Goal: Information Seeking & Learning: Learn about a topic

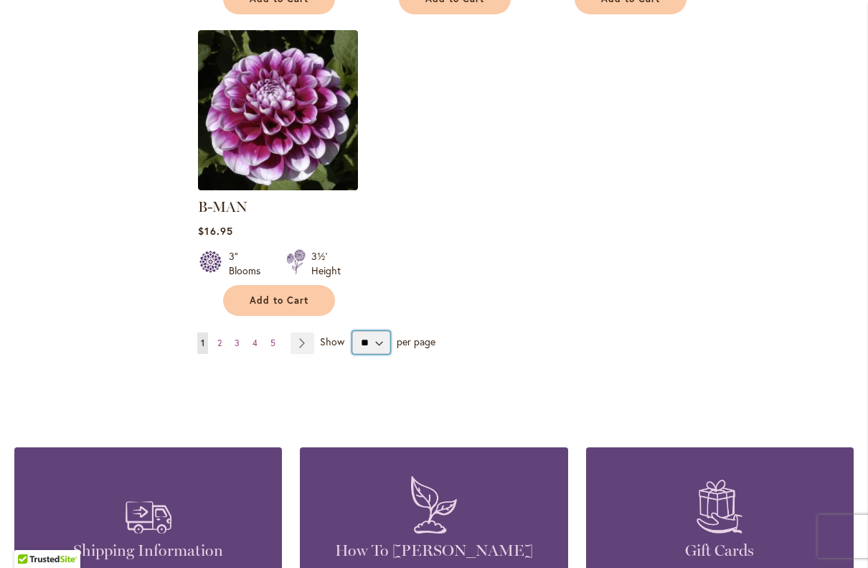
select select "**"
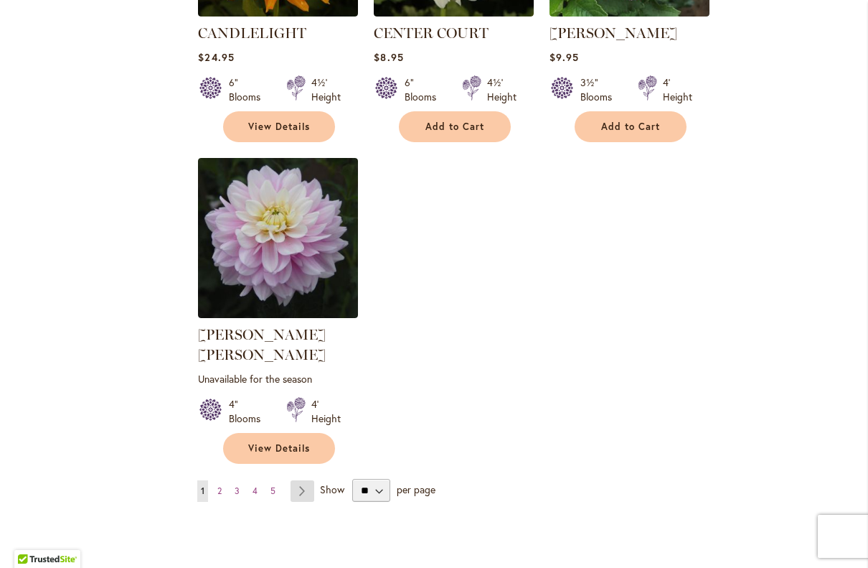
click at [296, 480] on link "Page Next" at bounding box center [303, 491] width 24 height 22
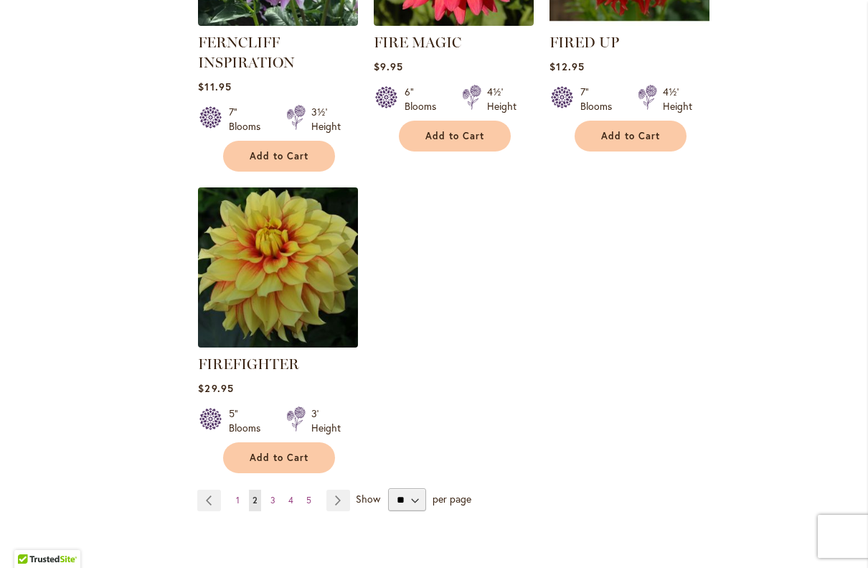
scroll to position [6728, 0]
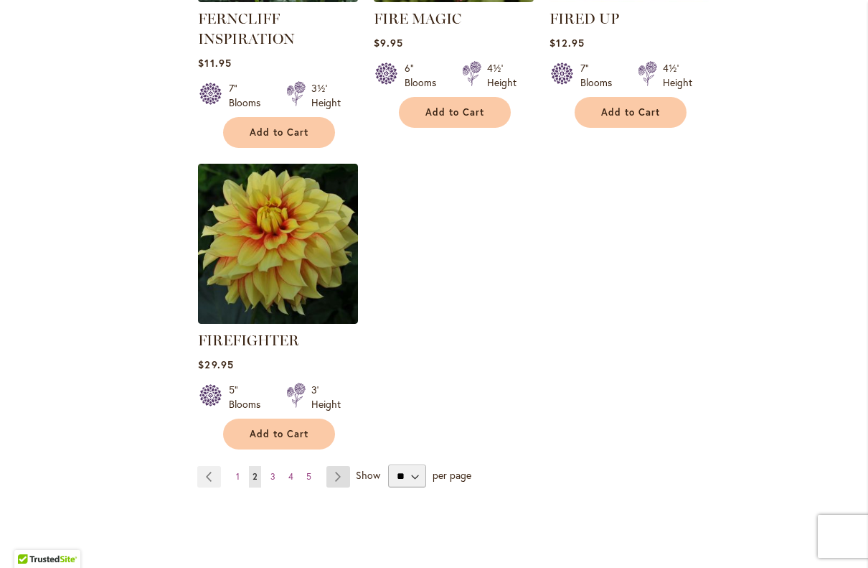
click at [339, 466] on link "Page Next" at bounding box center [339, 477] width 24 height 22
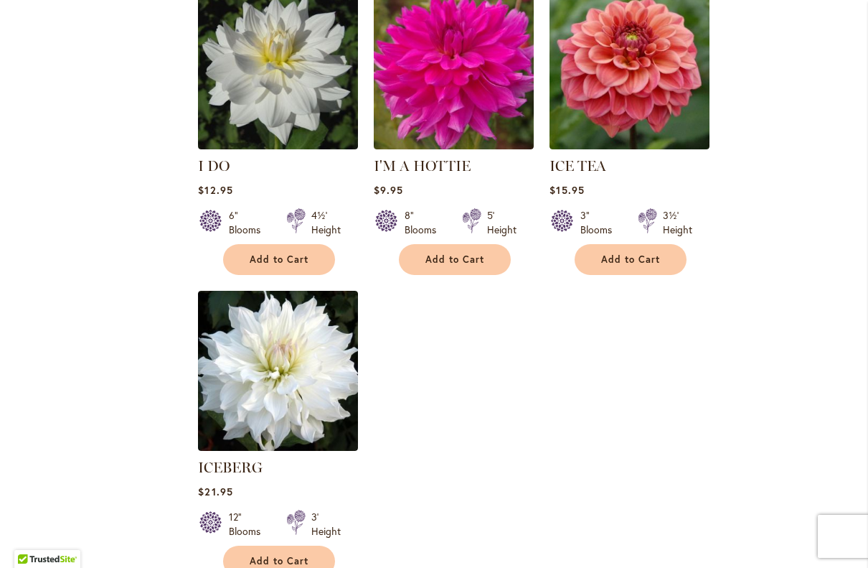
scroll to position [6634, 0]
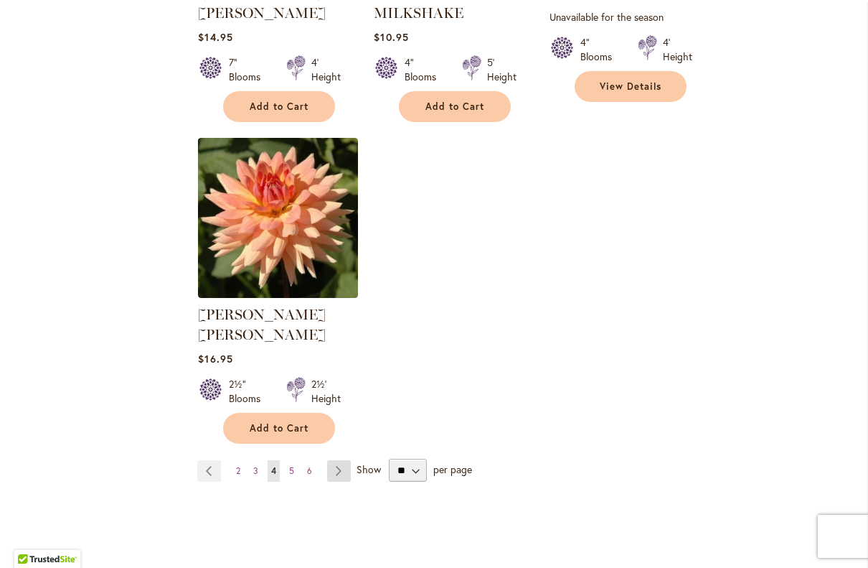
scroll to position [6703, 0]
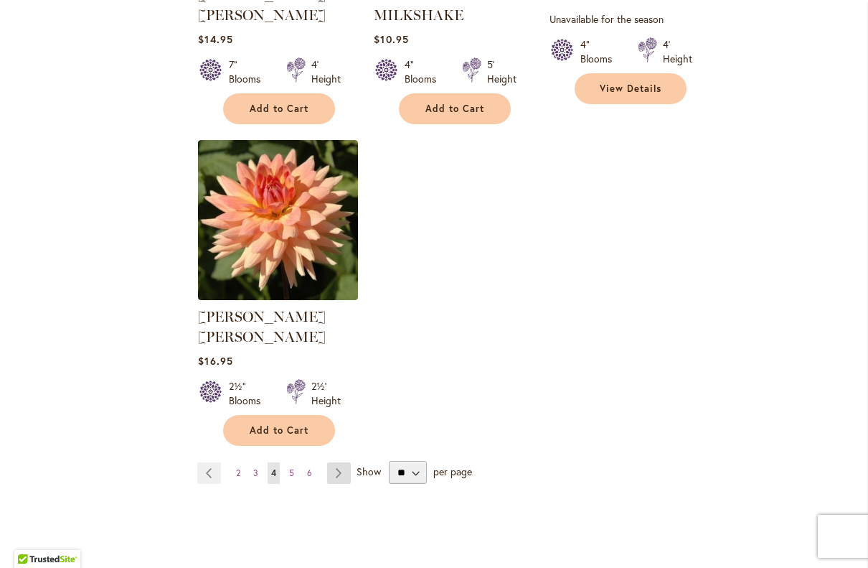
click at [339, 462] on link "Page Next" at bounding box center [339, 473] width 24 height 22
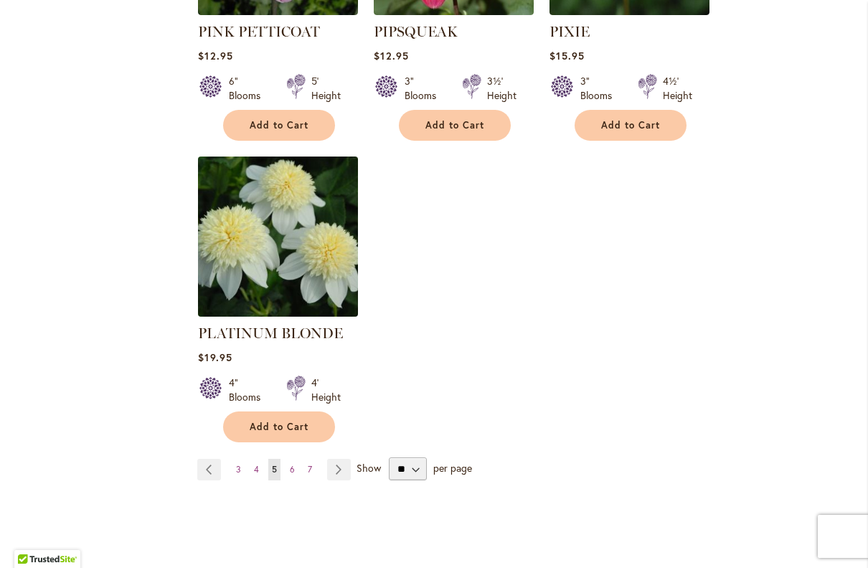
scroll to position [6718, 0]
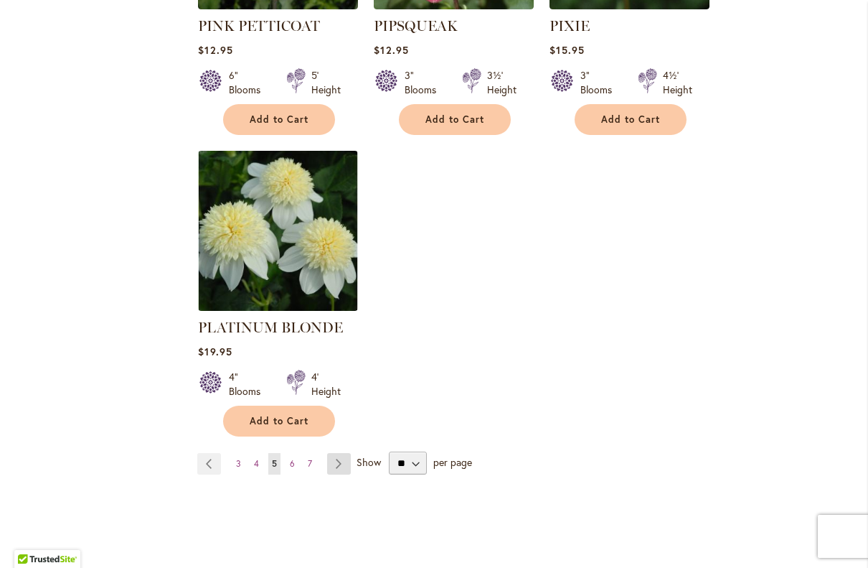
click at [338, 453] on link "Page Next" at bounding box center [339, 464] width 24 height 22
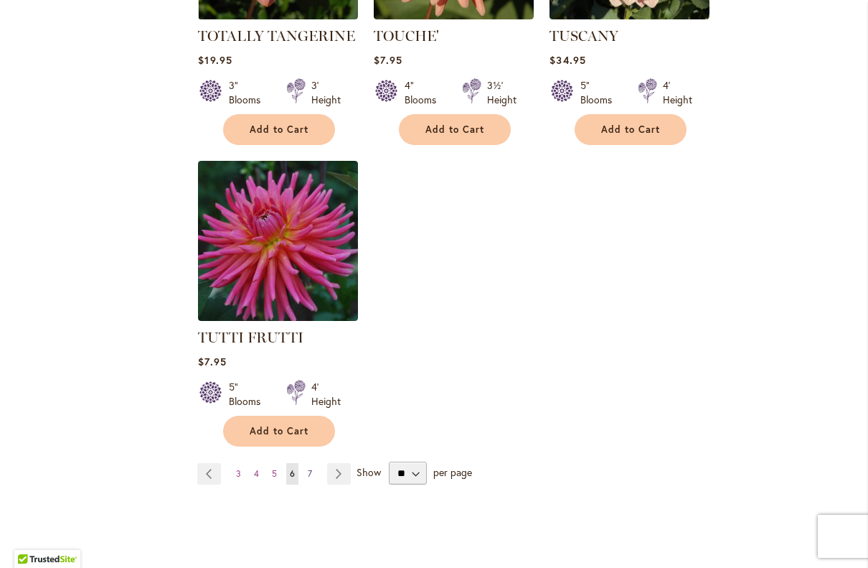
scroll to position [6608, 0]
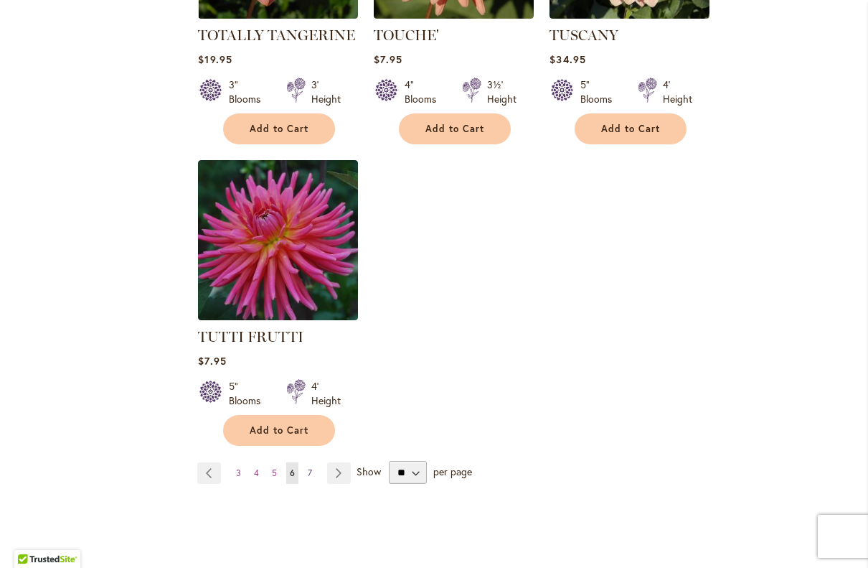
click at [309, 467] on span "7" at bounding box center [310, 472] width 4 height 11
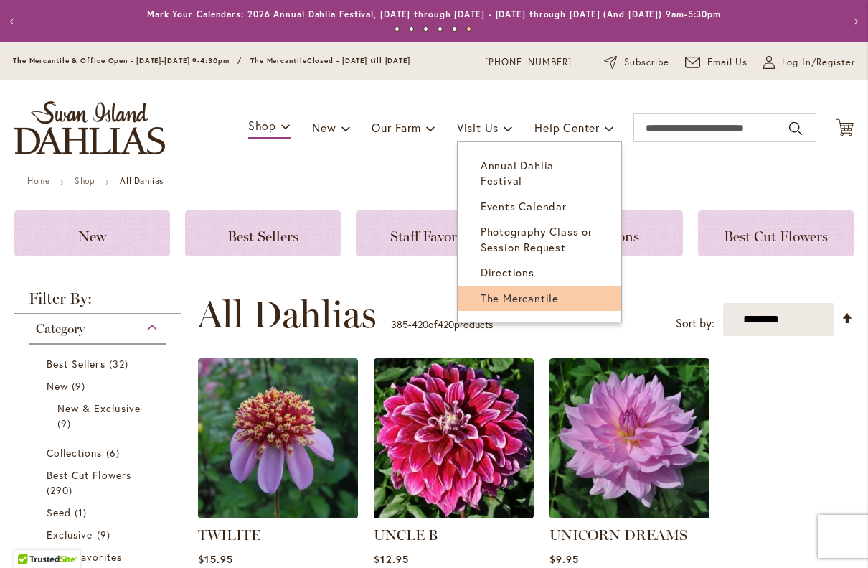
click at [515, 291] on span "The Mercantile" at bounding box center [520, 298] width 78 height 14
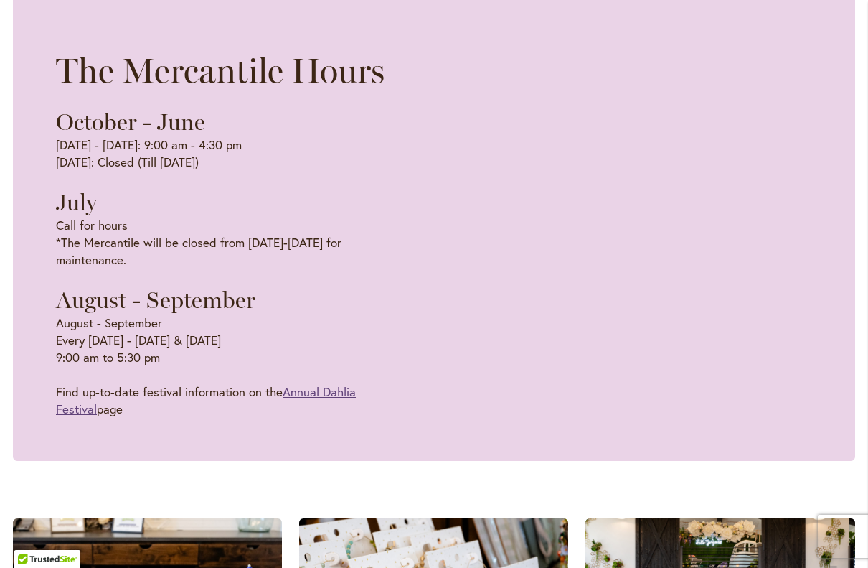
scroll to position [968, 0]
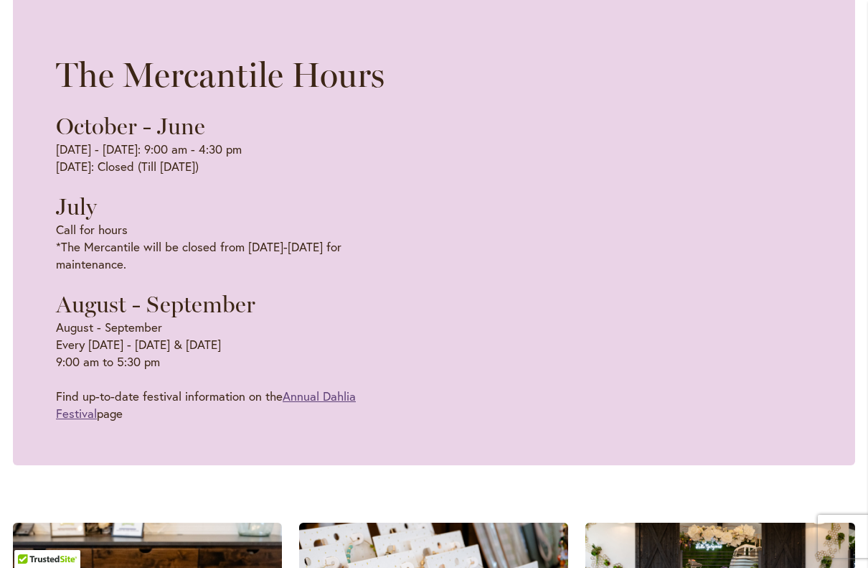
click at [313, 388] on link "Annual Dahlia Festival" at bounding box center [206, 405] width 300 height 34
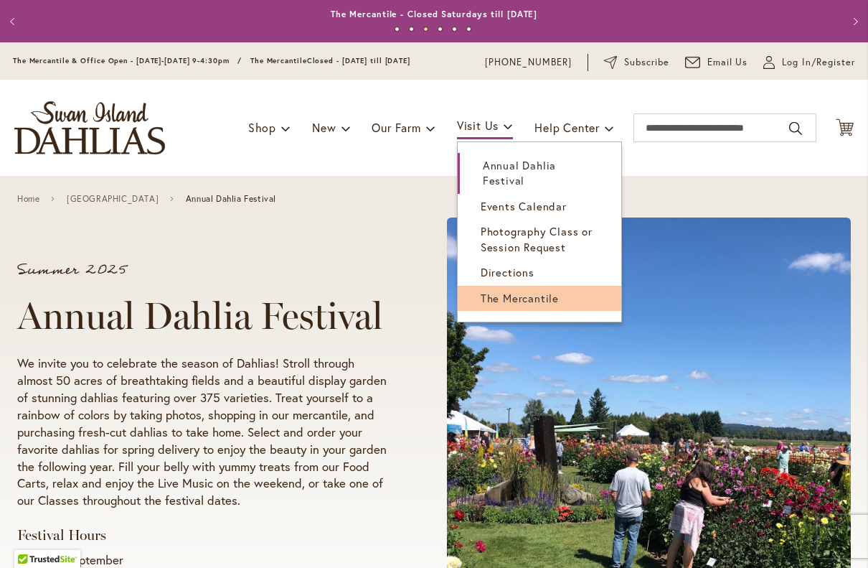
click at [497, 295] on span "The Mercantile" at bounding box center [520, 298] width 78 height 14
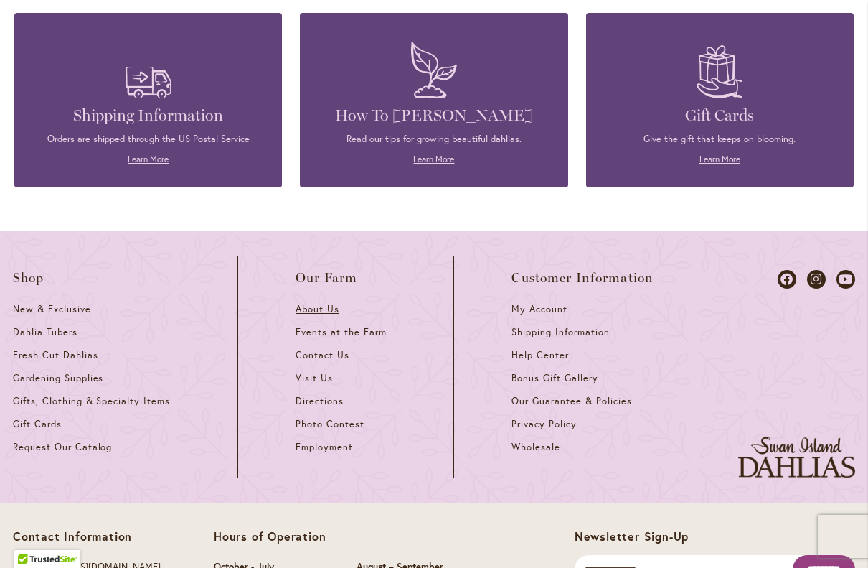
click at [313, 303] on span "About Us" at bounding box center [318, 309] width 44 height 12
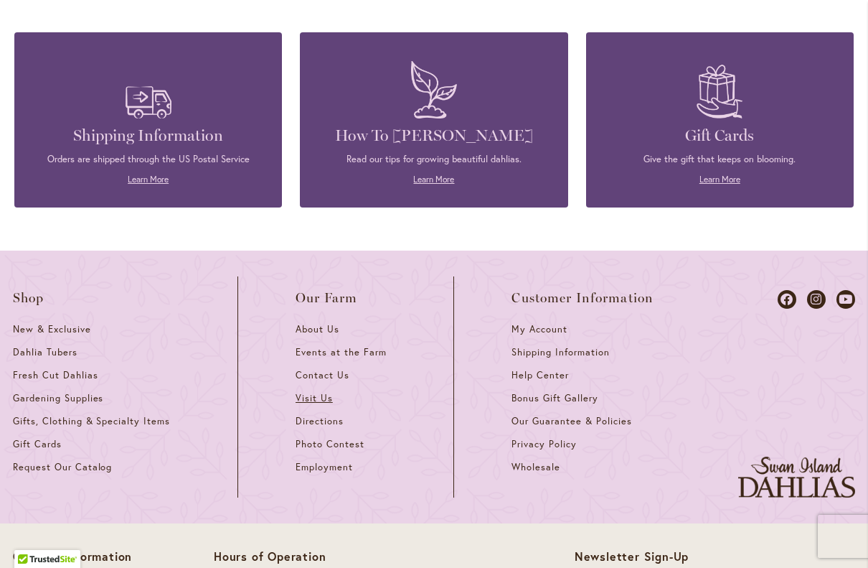
scroll to position [1695, 0]
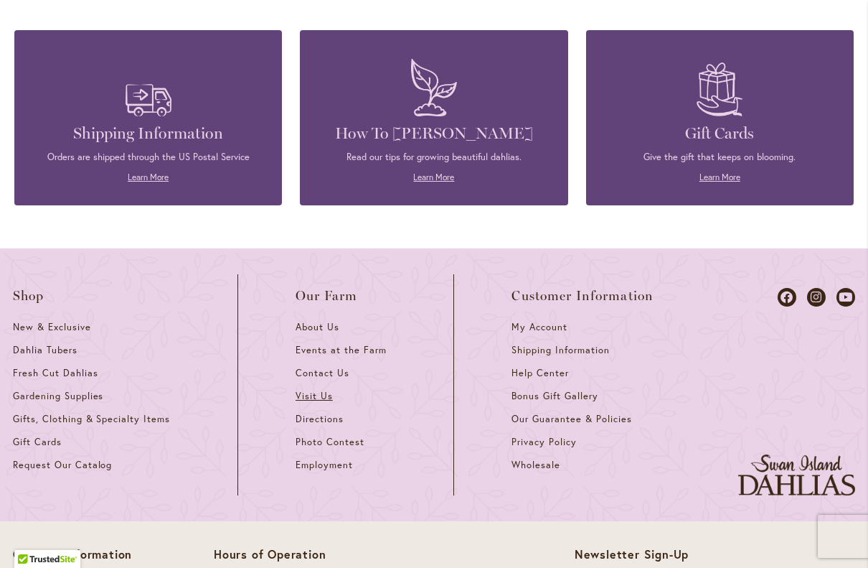
click at [309, 390] on span "Visit Us" at bounding box center [314, 396] width 37 height 12
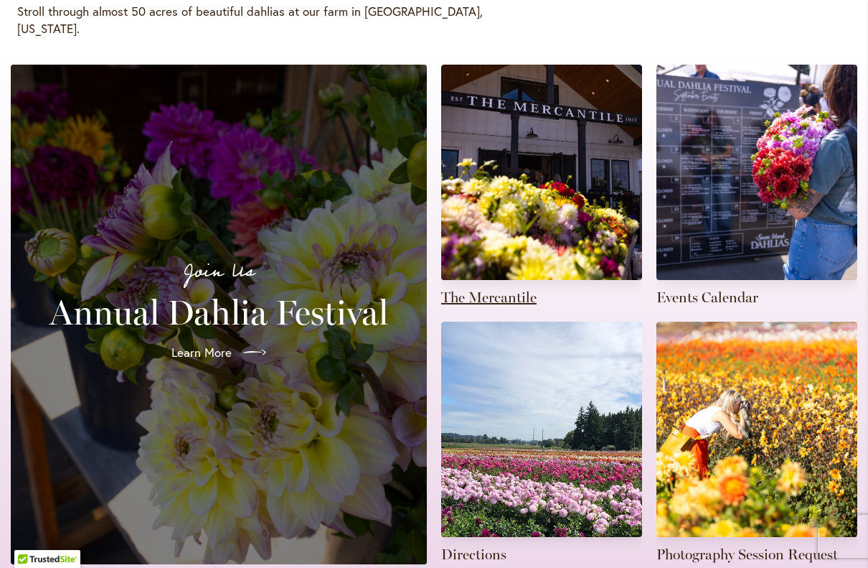
click at [547, 182] on link at bounding box center [541, 186] width 201 height 243
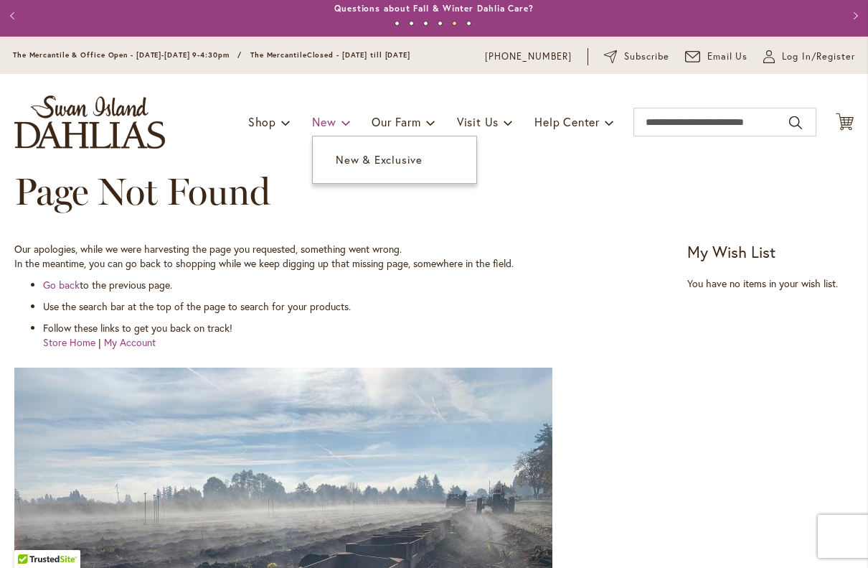
scroll to position [7, 0]
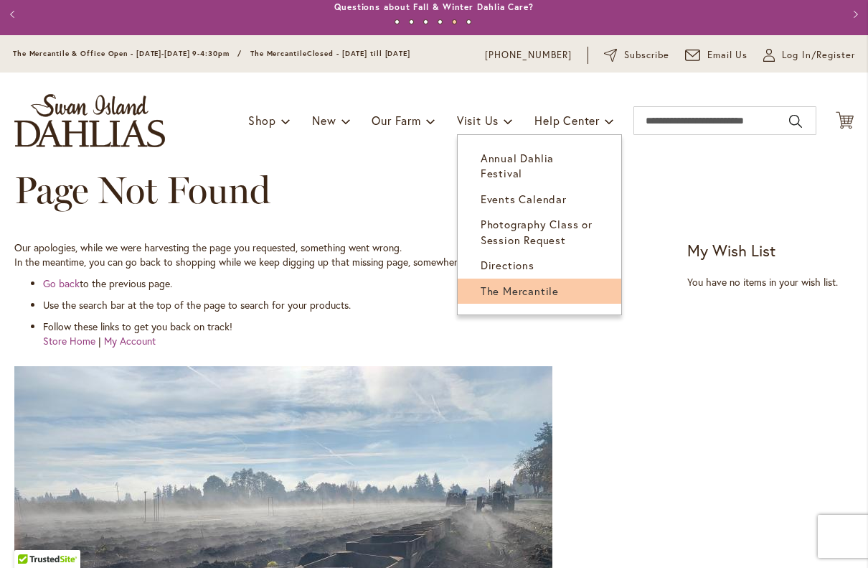
click at [517, 283] on span "The Mercantile" at bounding box center [520, 290] width 78 height 14
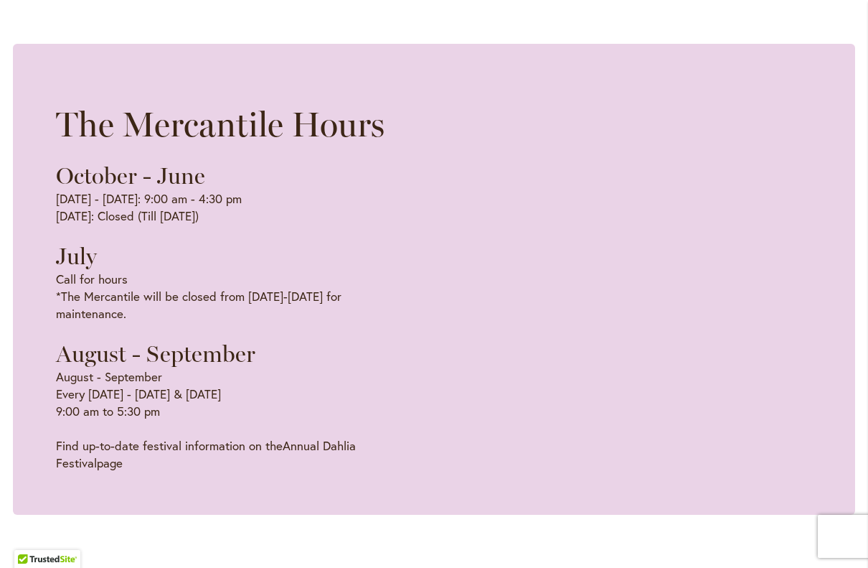
scroll to position [915, 0]
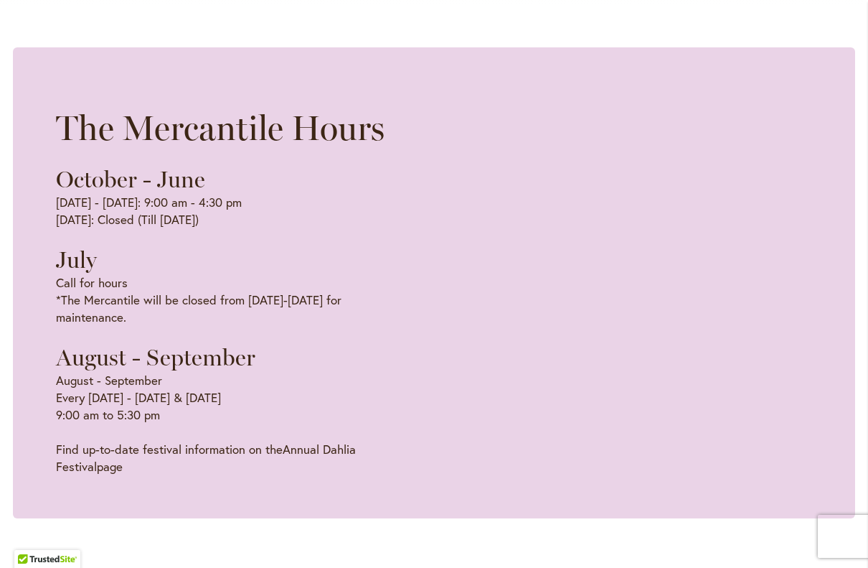
drag, startPoint x: 43, startPoint y: 53, endPoint x: 214, endPoint y: 82, distance: 173.2
click at [214, 82] on div "The Mercantile Hours October - June Monday - Friday: 9:00 am - 4:30 pm Saturday…" at bounding box center [434, 282] width 842 height 471
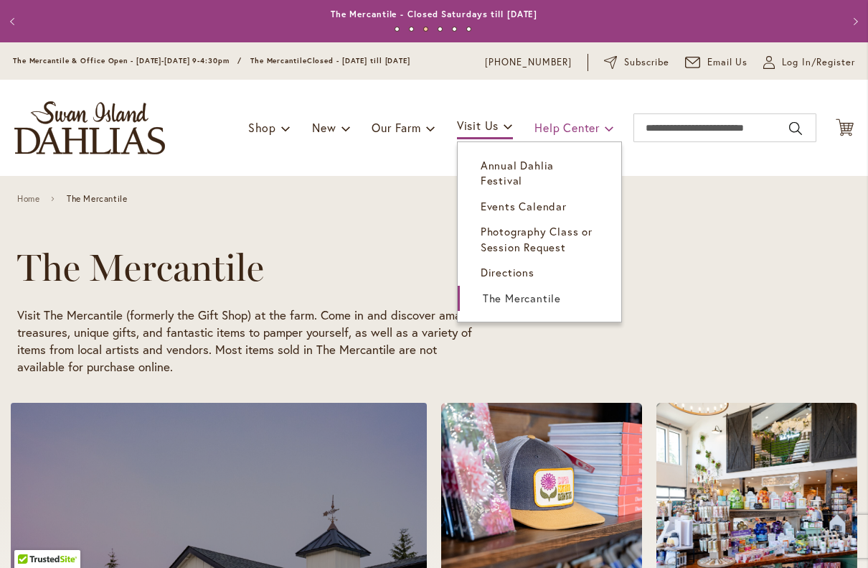
scroll to position [0, 0]
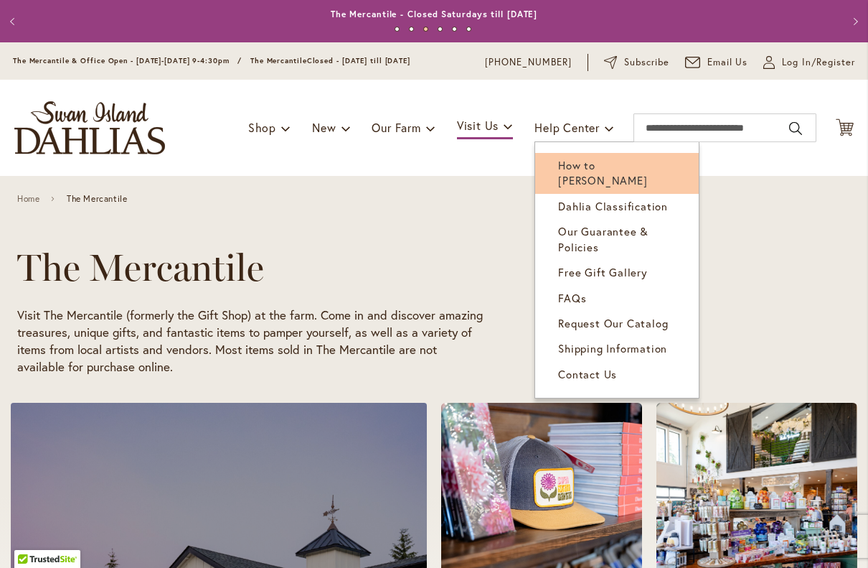
click at [578, 166] on span "How to [PERSON_NAME]" at bounding box center [602, 172] width 89 height 29
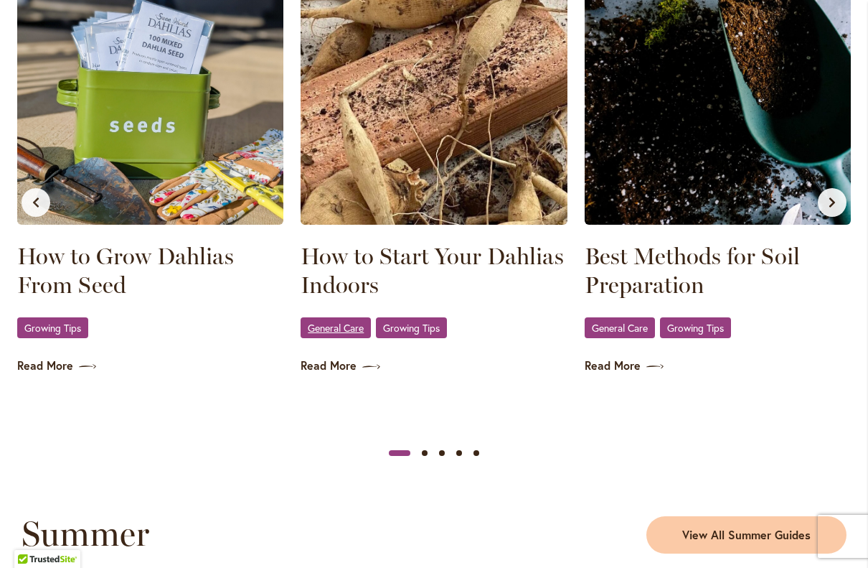
click at [334, 327] on span "General Care" at bounding box center [336, 327] width 56 height 9
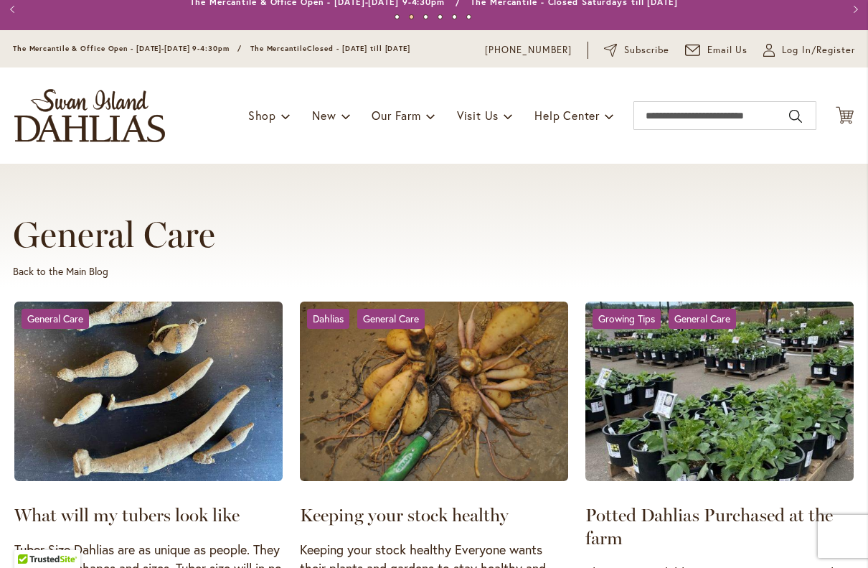
scroll to position [14, 0]
